Goal: Task Accomplishment & Management: Complete application form

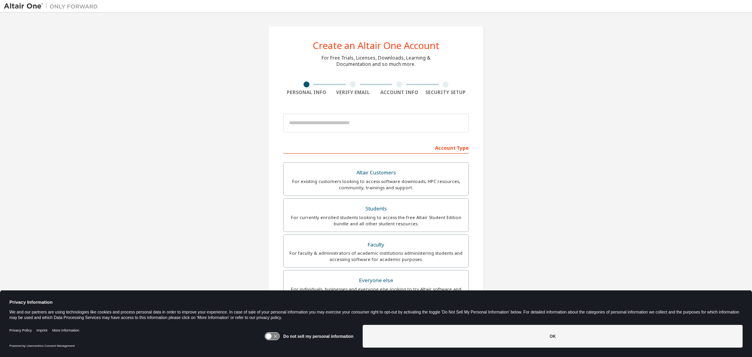
scroll to position [39, 0]
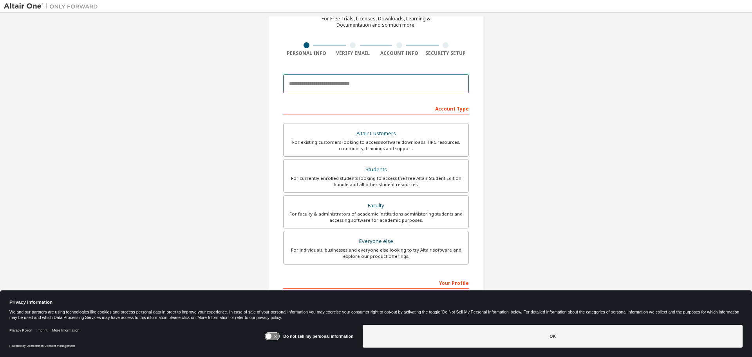
click at [330, 88] on input "email" at bounding box center [376, 83] width 186 height 19
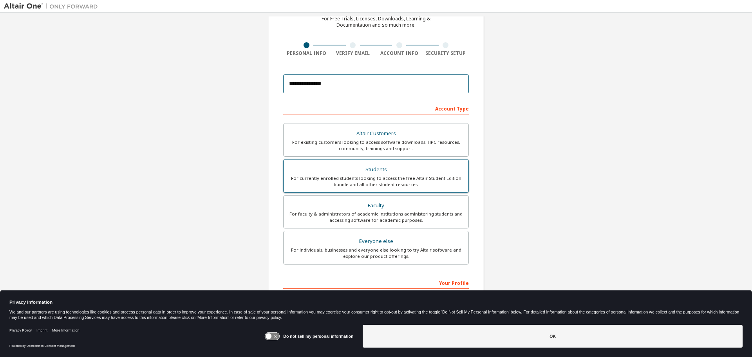
type input "**********"
click at [375, 172] on div "Students" at bounding box center [375, 169] width 175 height 11
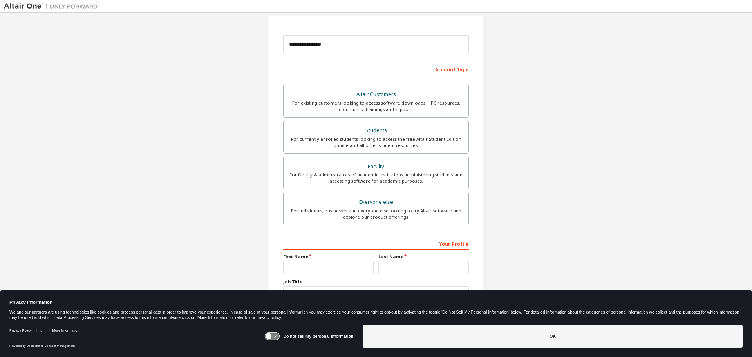
scroll to position [101, 0]
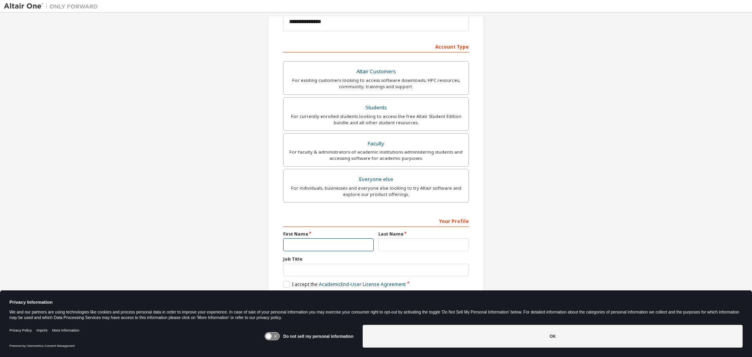
click at [308, 241] on input "text" at bounding box center [328, 244] width 90 height 13
type input "*******"
type input "*********"
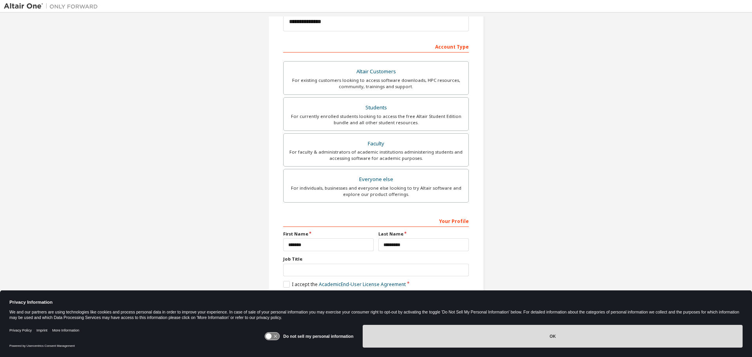
click at [493, 339] on button "OK" at bounding box center [553, 336] width 380 height 23
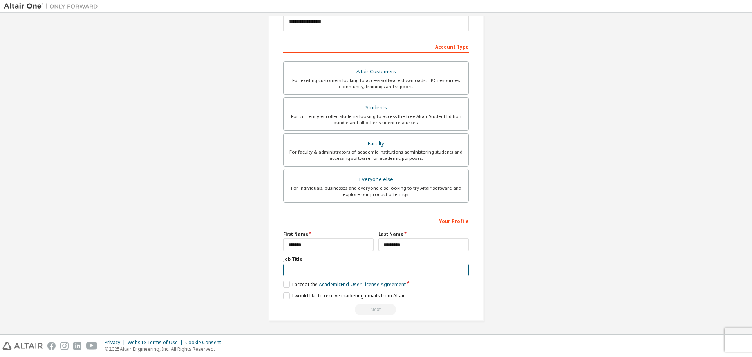
click at [373, 273] on input "text" at bounding box center [376, 270] width 186 height 13
type input "**********"
click at [286, 284] on label "I accept the Academic End-User License Agreement" at bounding box center [344, 284] width 123 height 7
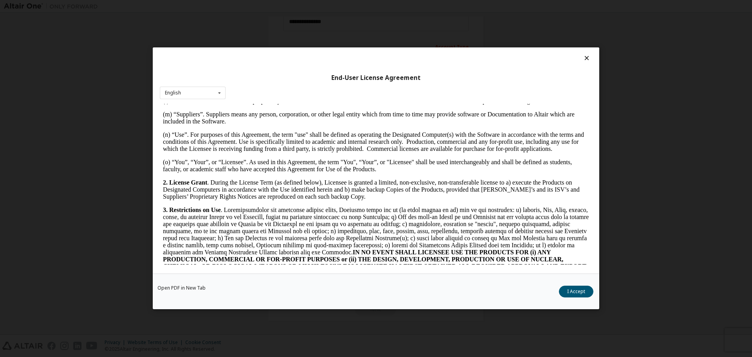
scroll to position [548, 0]
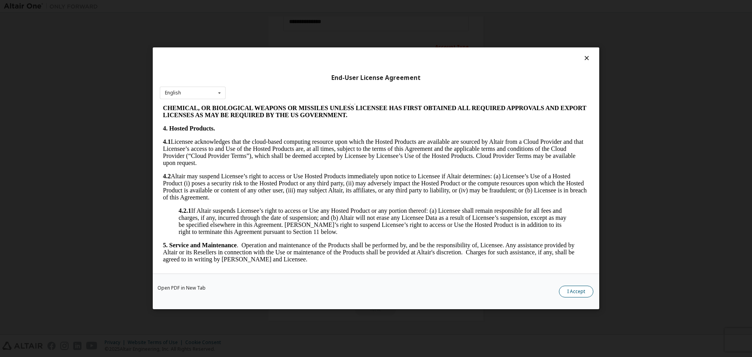
click at [581, 294] on button "I Accept" at bounding box center [576, 292] width 34 height 12
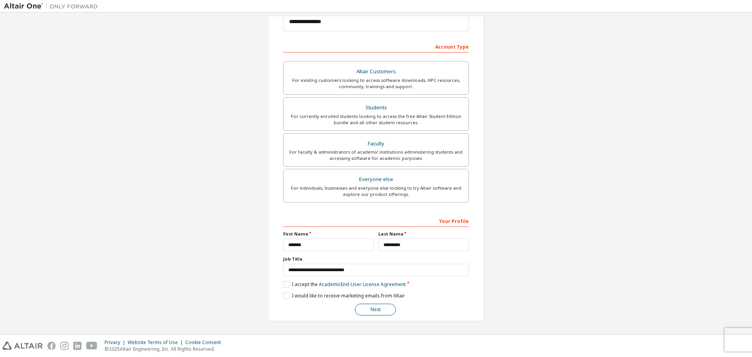
click at [365, 311] on button "Next" at bounding box center [375, 309] width 41 height 12
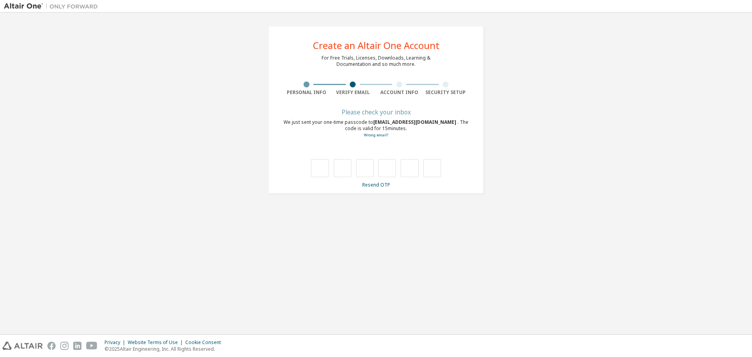
scroll to position [0, 0]
type input "*"
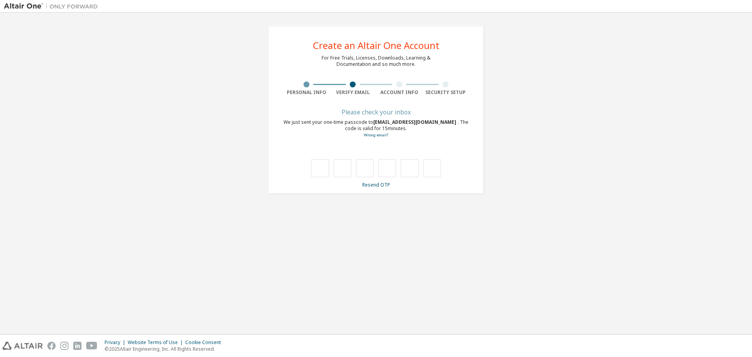
type input "*"
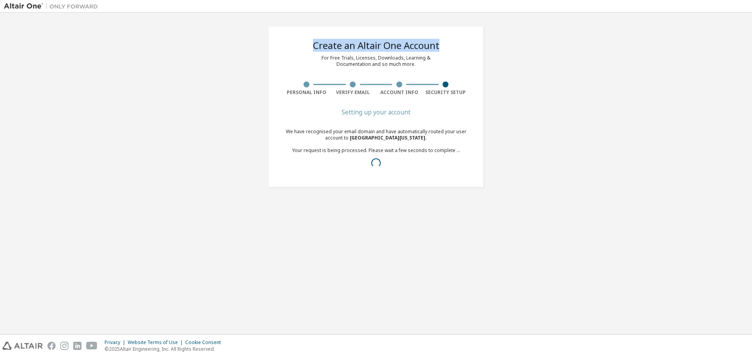
drag, startPoint x: 313, startPoint y: 47, endPoint x: 440, endPoint y: 46, distance: 126.9
click at [440, 46] on div "Create an Altair One Account For Free Trials, Licenses, Downloads, Learning & D…" at bounding box center [375, 106] width 215 height 161
copy div "Create an Altair One Account"
